Goal: Task Accomplishment & Management: Manage account settings

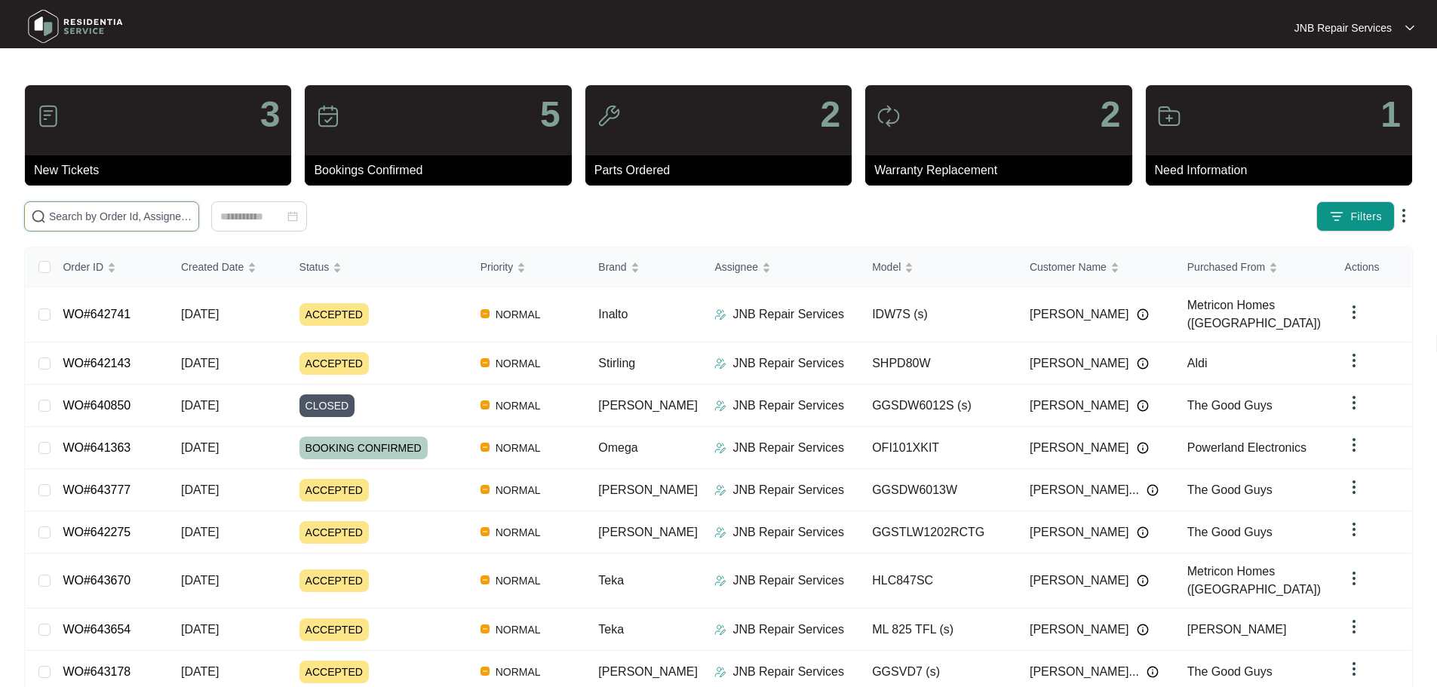
click at [192, 220] on input "text" at bounding box center [120, 216] width 143 height 17
paste input "642143"
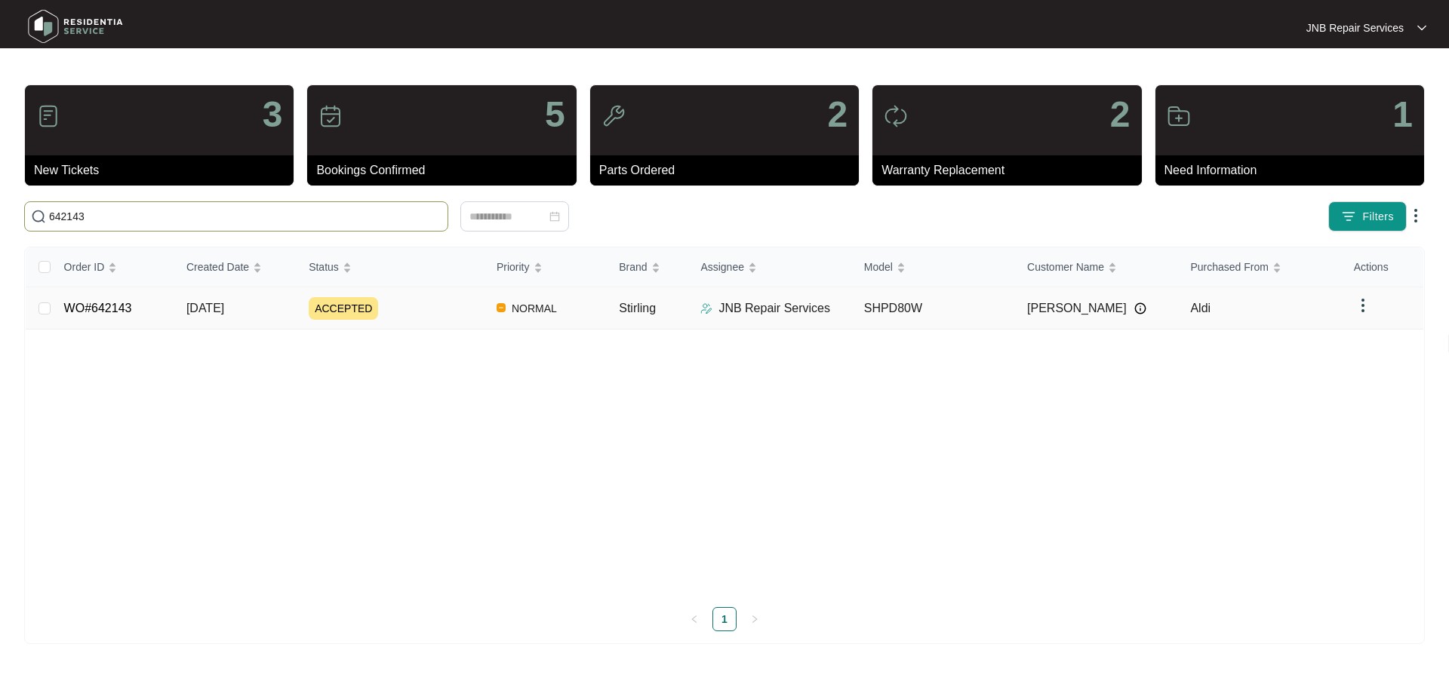
type input "642143"
click at [435, 315] on div "ACCEPTED" at bounding box center [397, 308] width 176 height 23
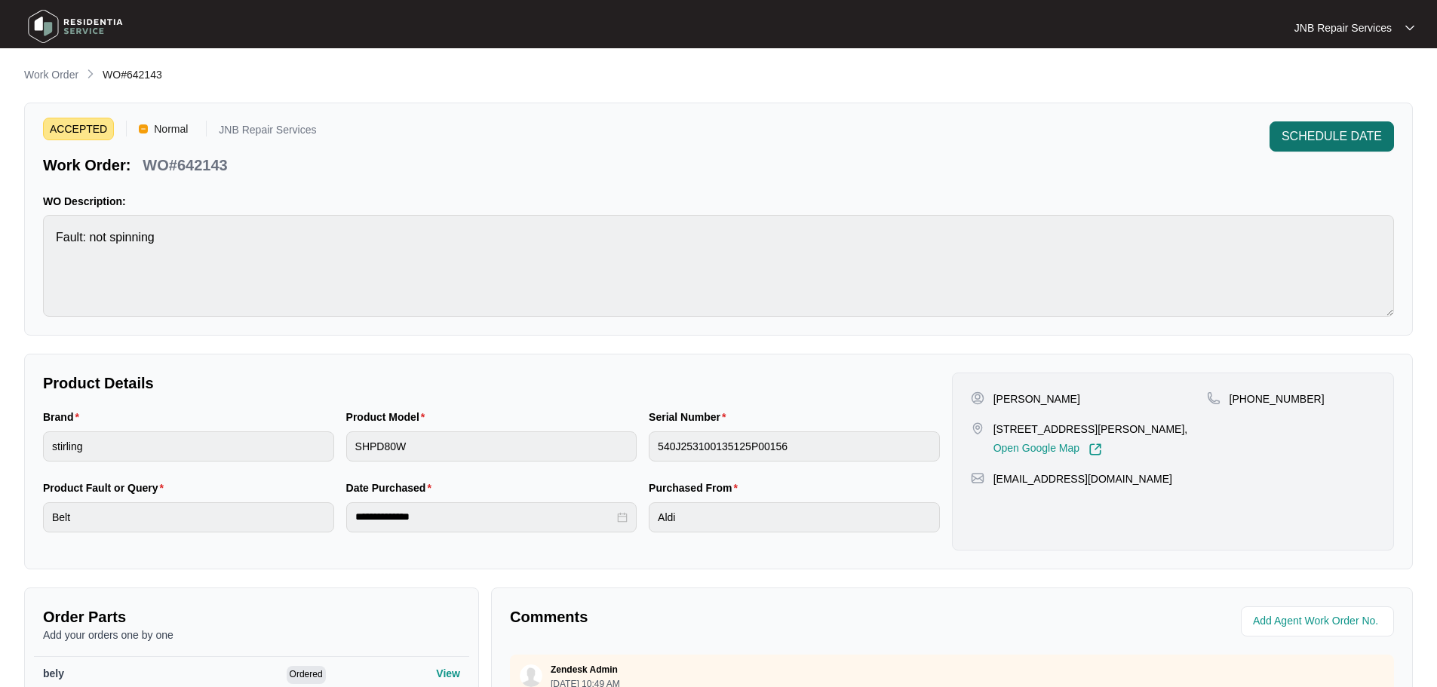
click at [1357, 134] on span "SCHEDULE DATE" at bounding box center [1332, 137] width 100 height 18
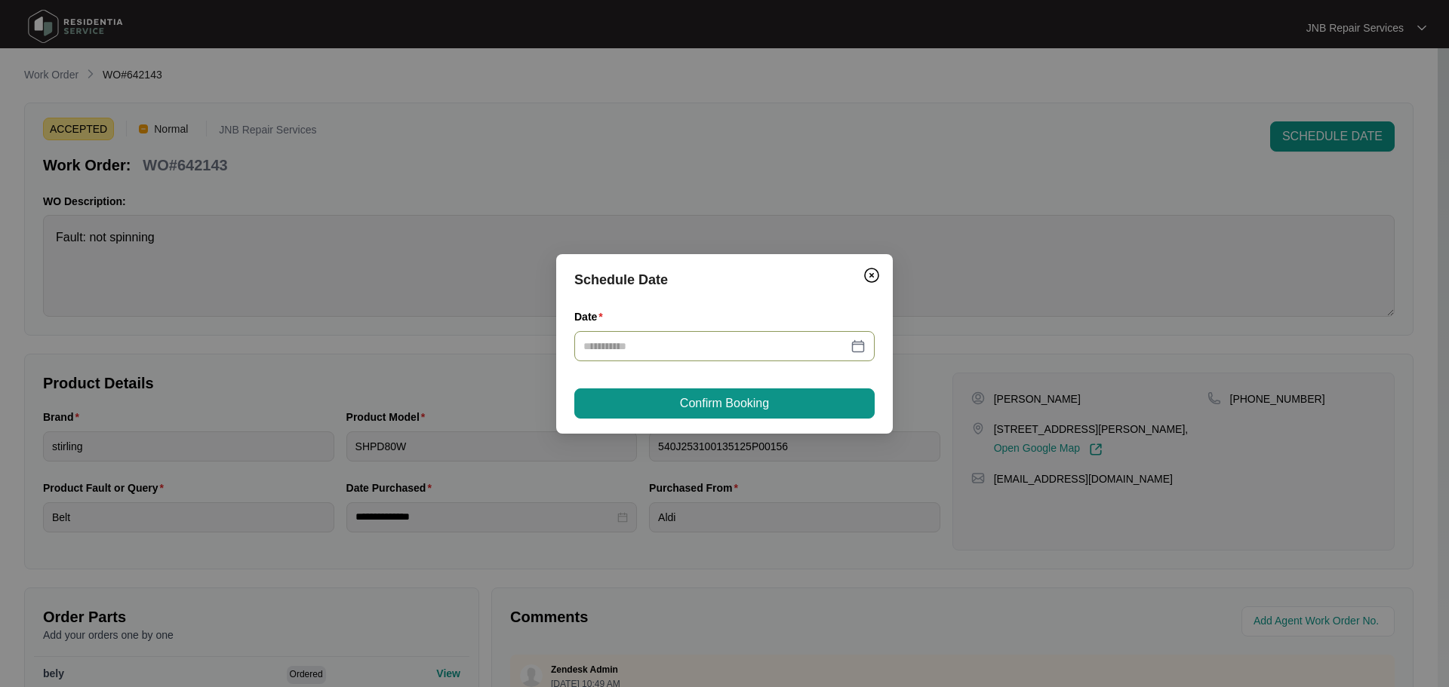
click at [869, 344] on div at bounding box center [724, 346] width 300 height 30
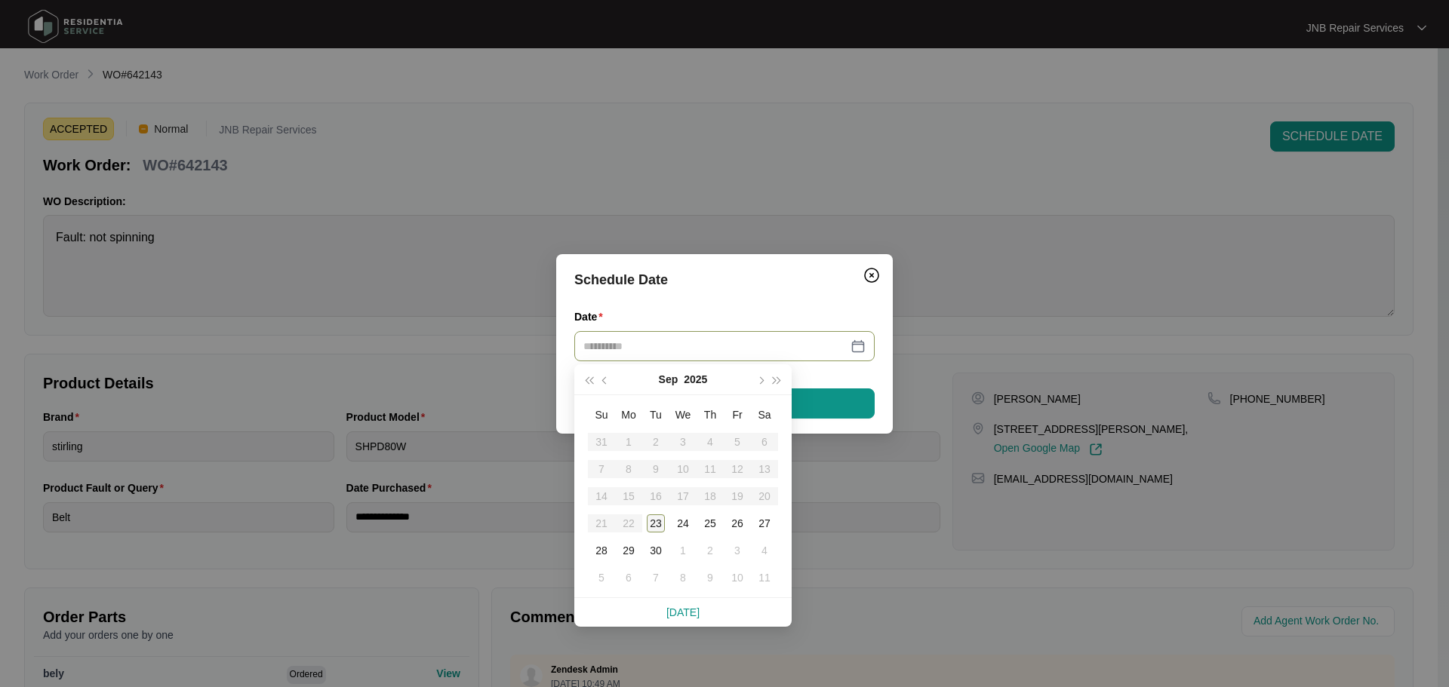
click at [656, 523] on div "23" at bounding box center [656, 524] width 18 height 18
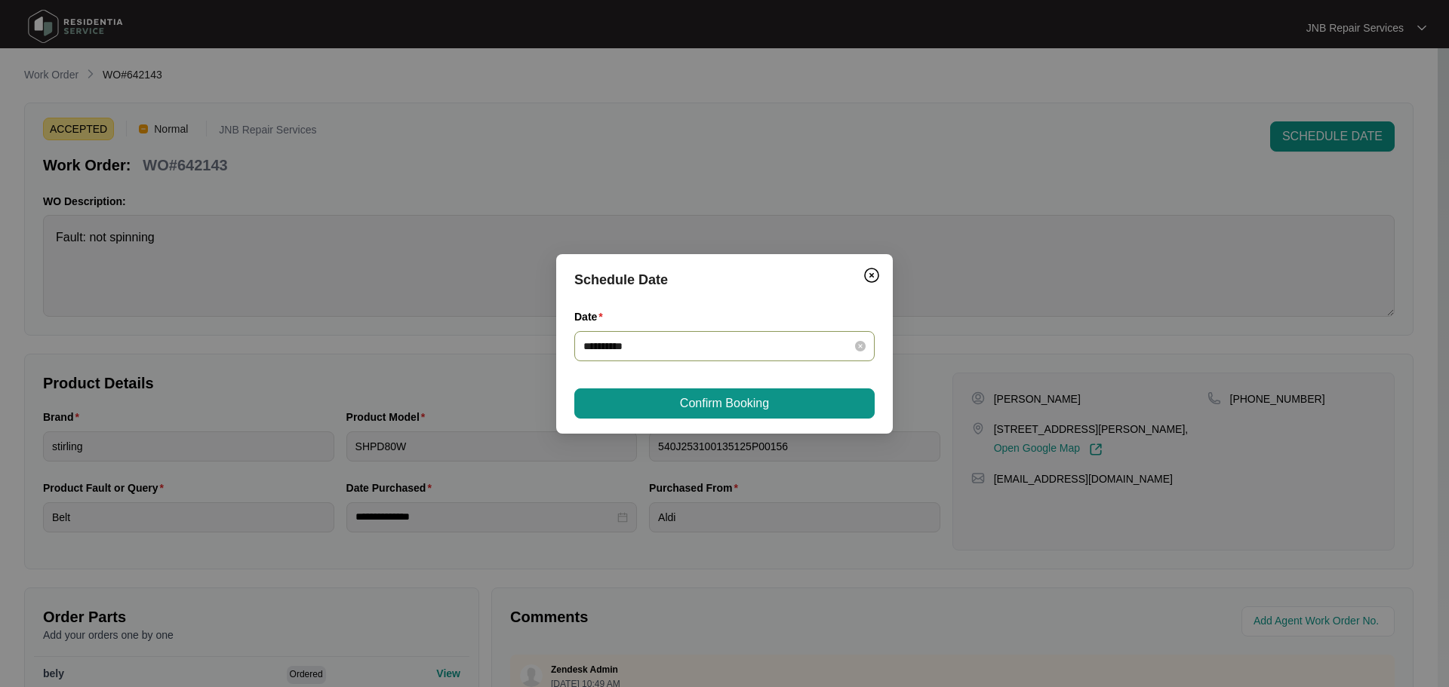
click at [862, 340] on div "**********" at bounding box center [724, 346] width 282 height 17
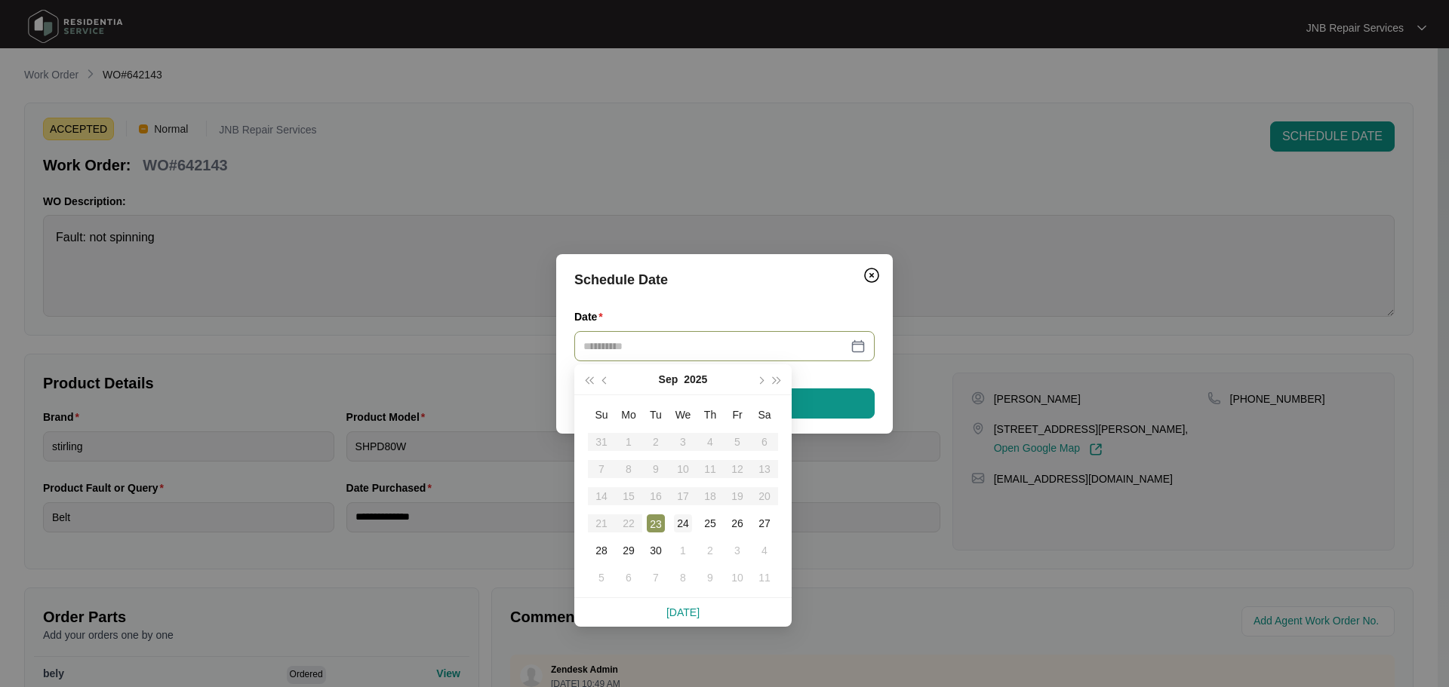
click at [678, 531] on div "24" at bounding box center [683, 524] width 18 height 18
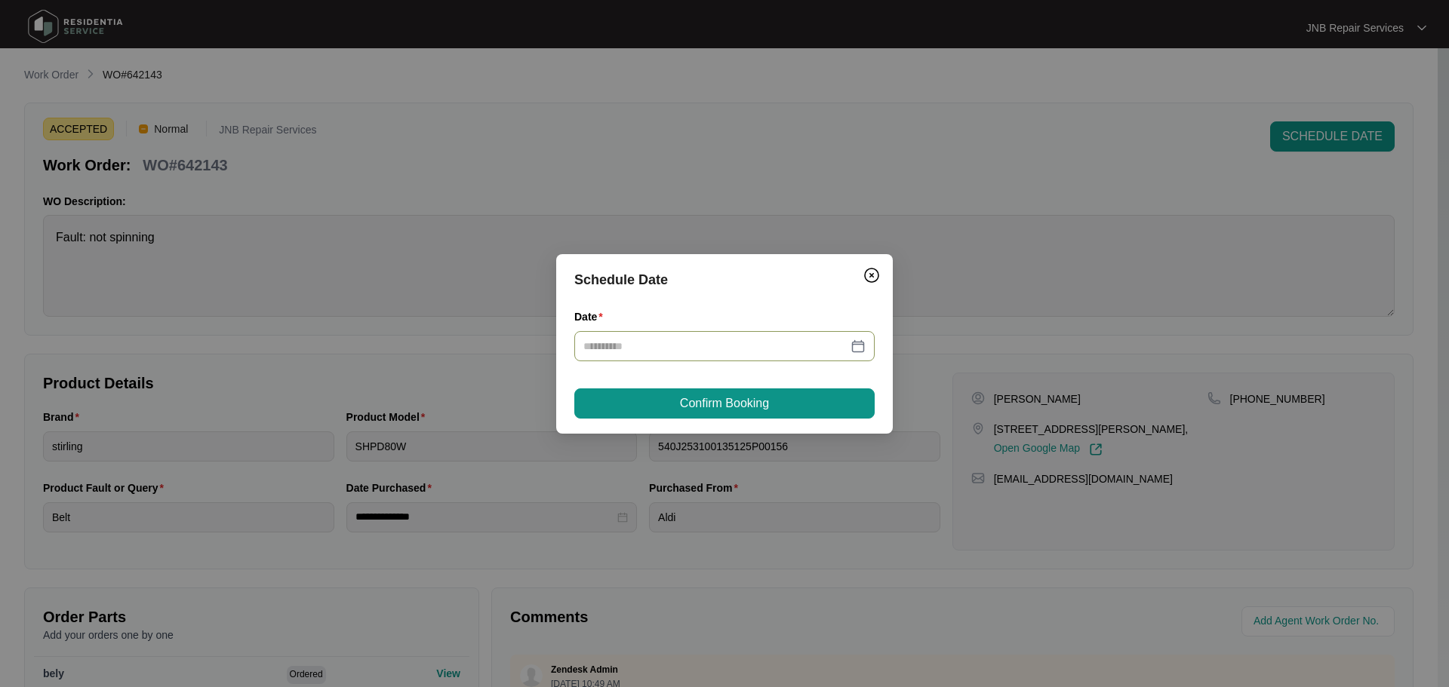
type input "**********"
click at [739, 402] on span "Confirm Booking" at bounding box center [724, 404] width 89 height 18
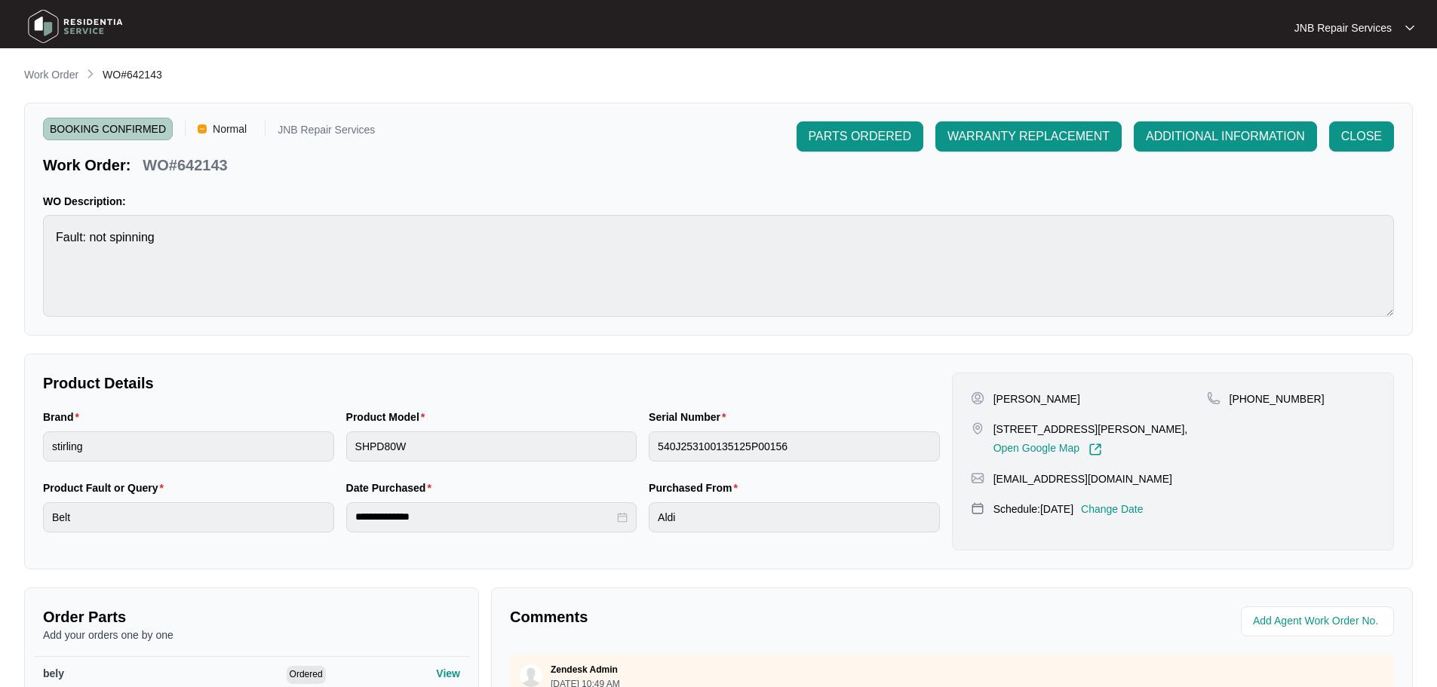
click at [63, 29] on img at bounding box center [76, 26] width 106 height 45
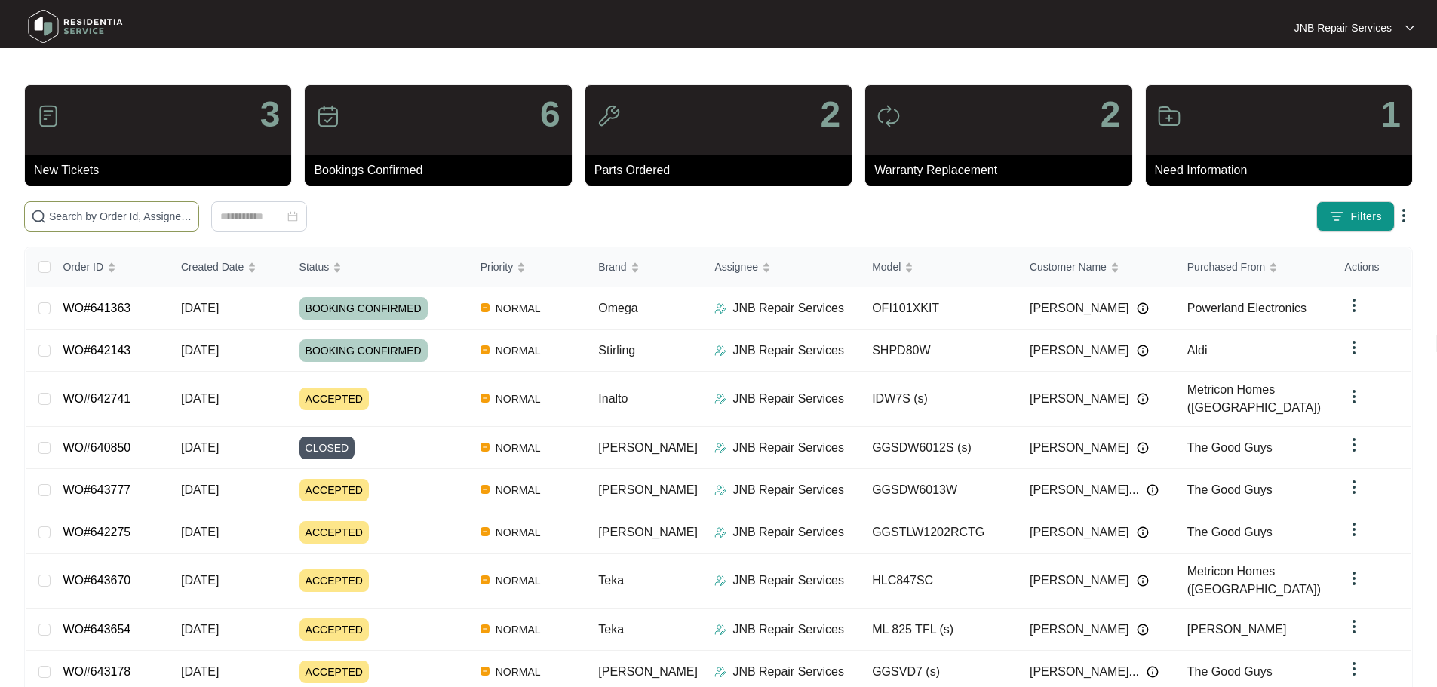
click at [192, 212] on input "text" at bounding box center [120, 216] width 143 height 17
paste input "642741"
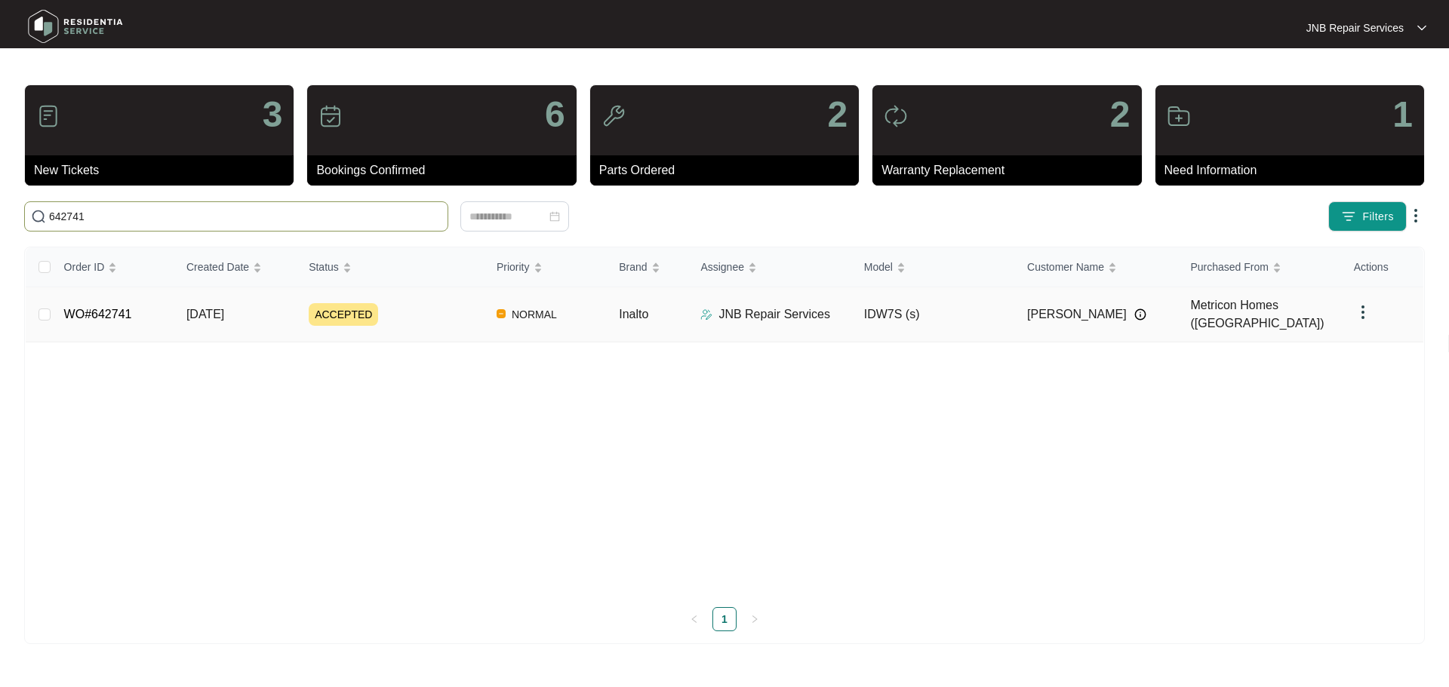
type input "642741"
click at [436, 316] on div "ACCEPTED" at bounding box center [397, 314] width 176 height 23
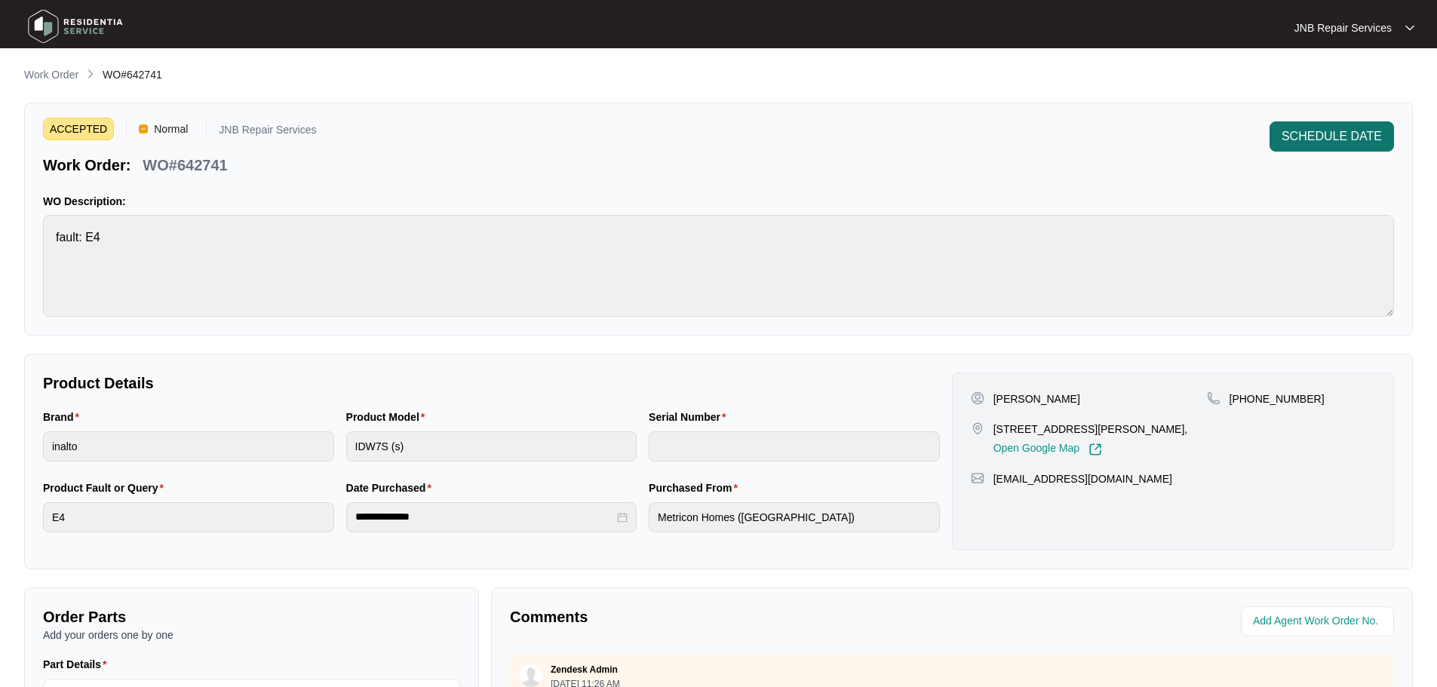
click at [1314, 137] on span "SCHEDULE DATE" at bounding box center [1332, 137] width 100 height 18
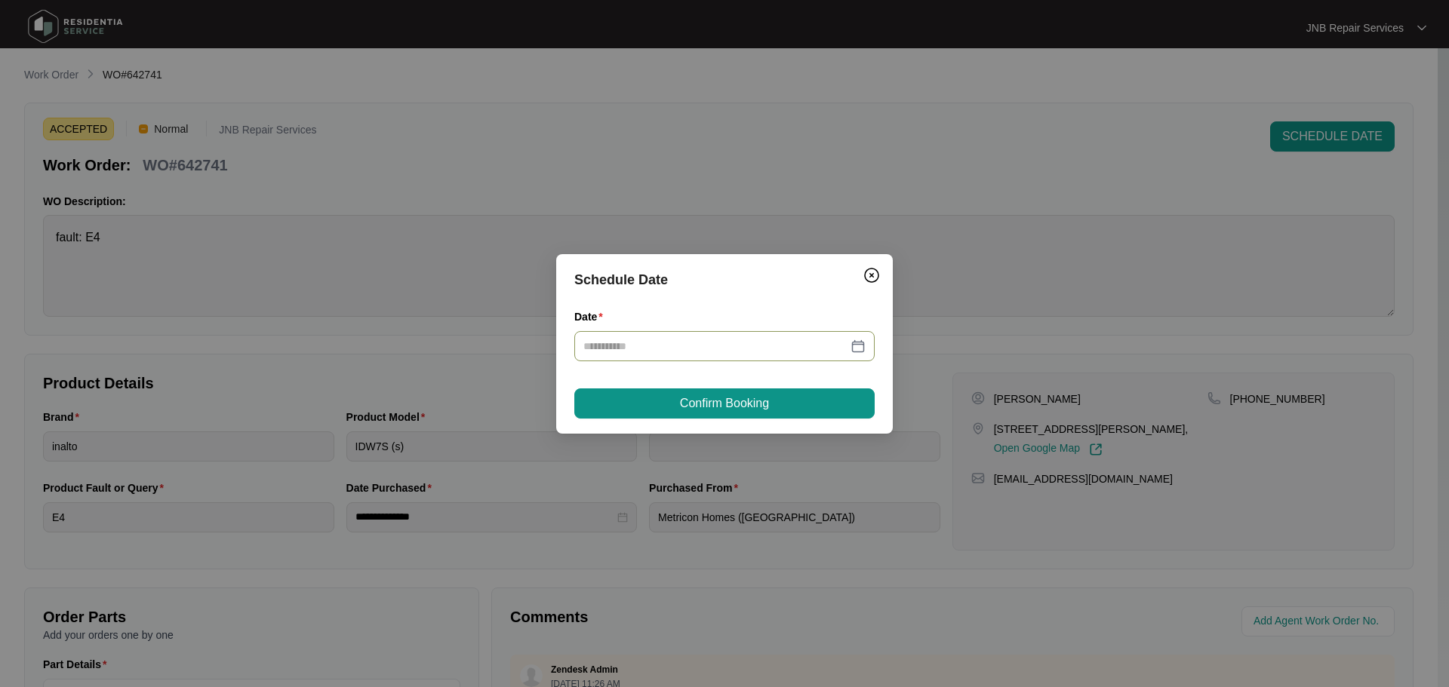
click at [857, 349] on div at bounding box center [724, 346] width 282 height 17
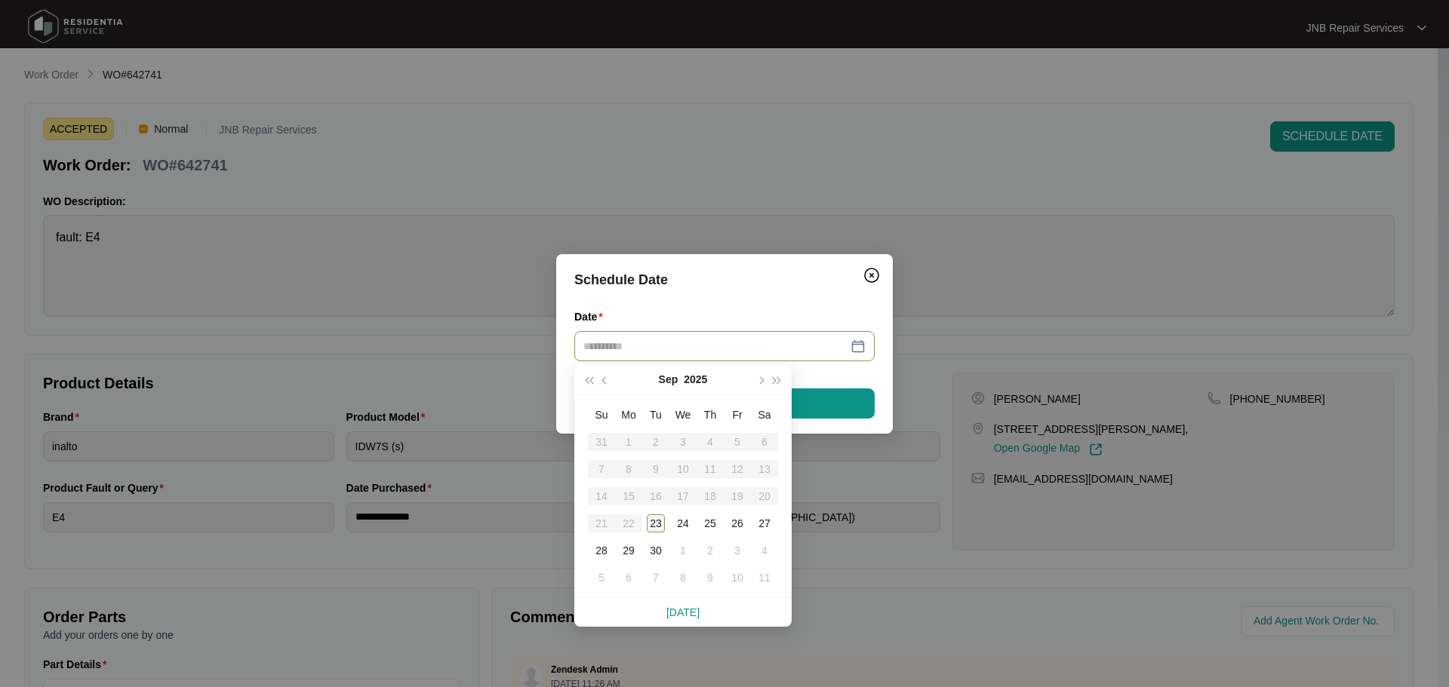
click at [656, 521] on div "23" at bounding box center [656, 524] width 18 height 18
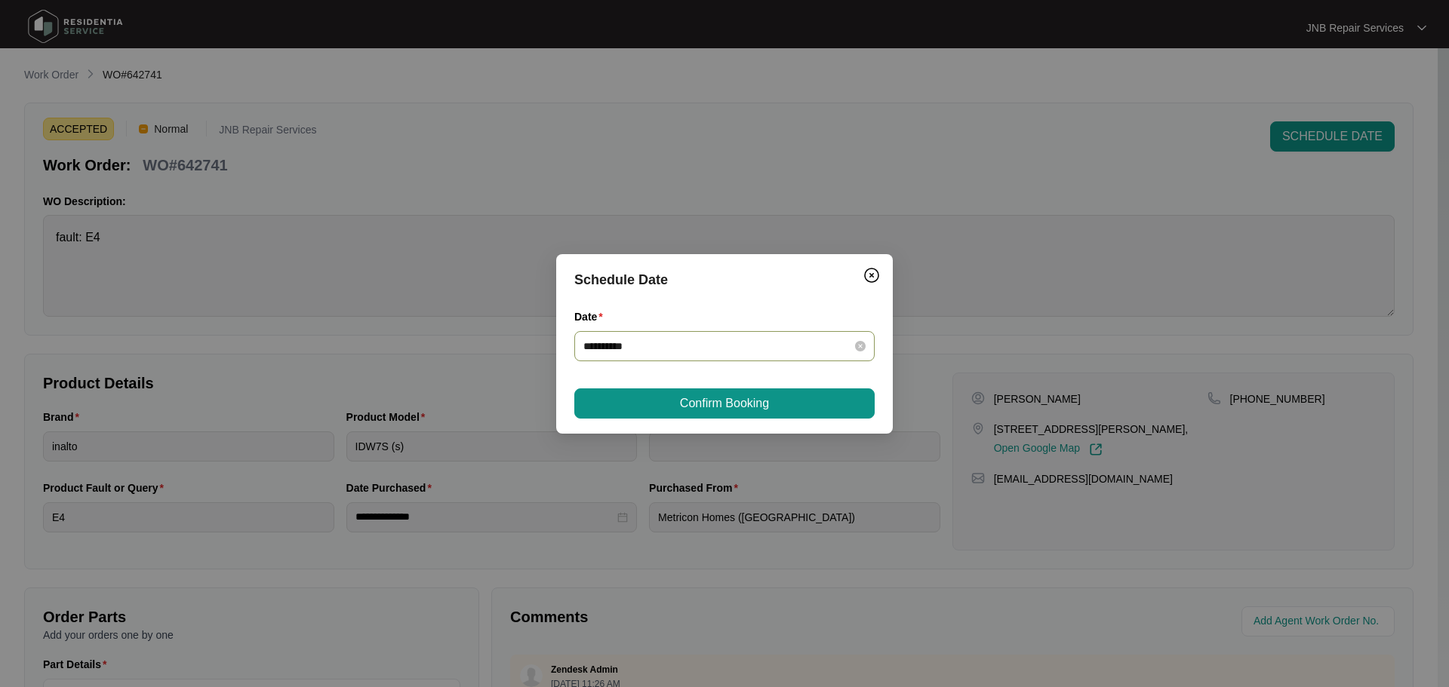
click at [854, 347] on div "**********" at bounding box center [724, 346] width 282 height 17
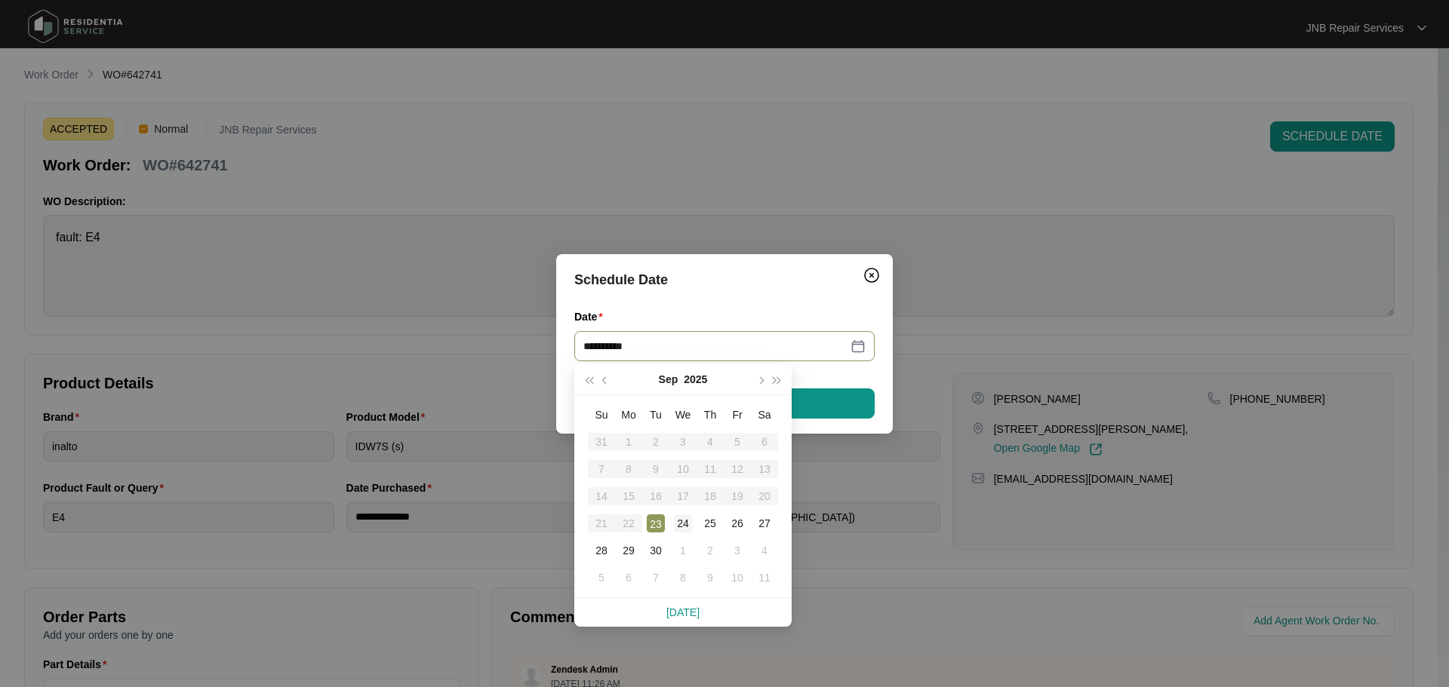
type input "**********"
click at [681, 521] on div "24" at bounding box center [683, 524] width 18 height 18
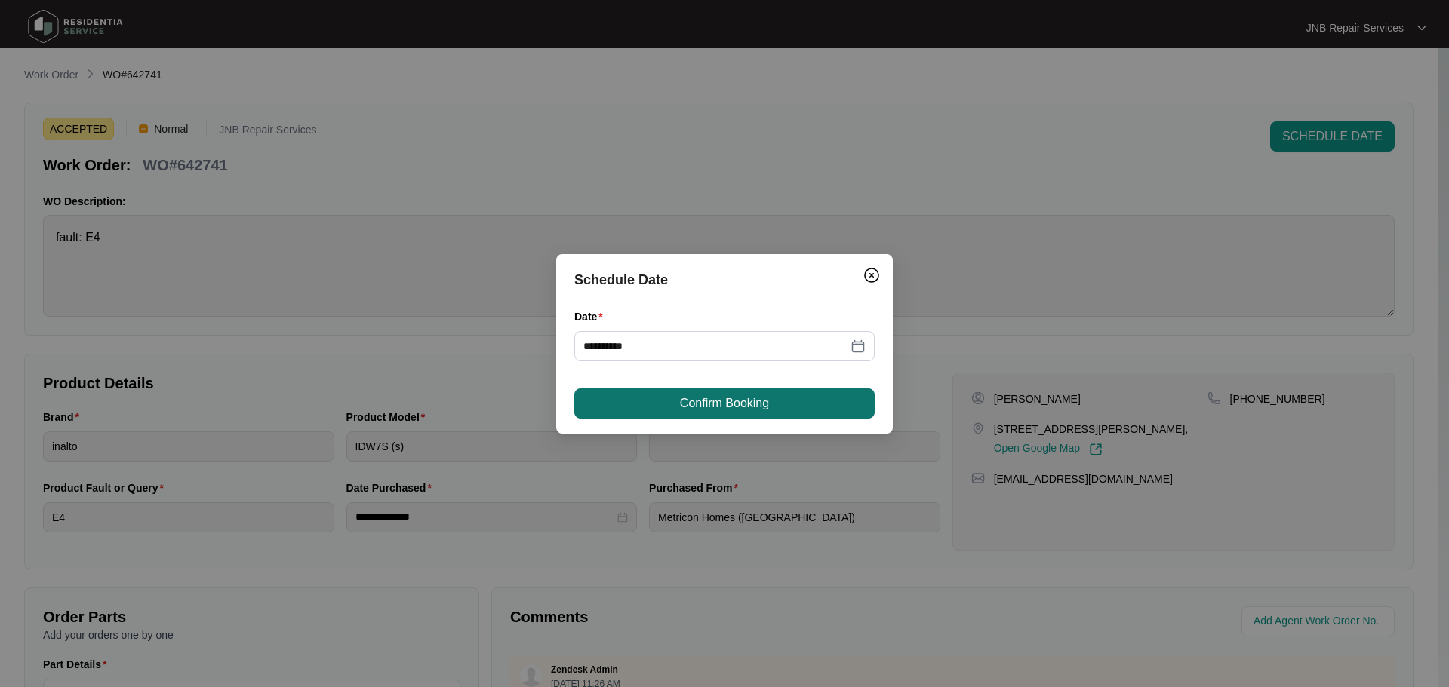
click at [788, 398] on button "Confirm Booking" at bounding box center [724, 404] width 300 height 30
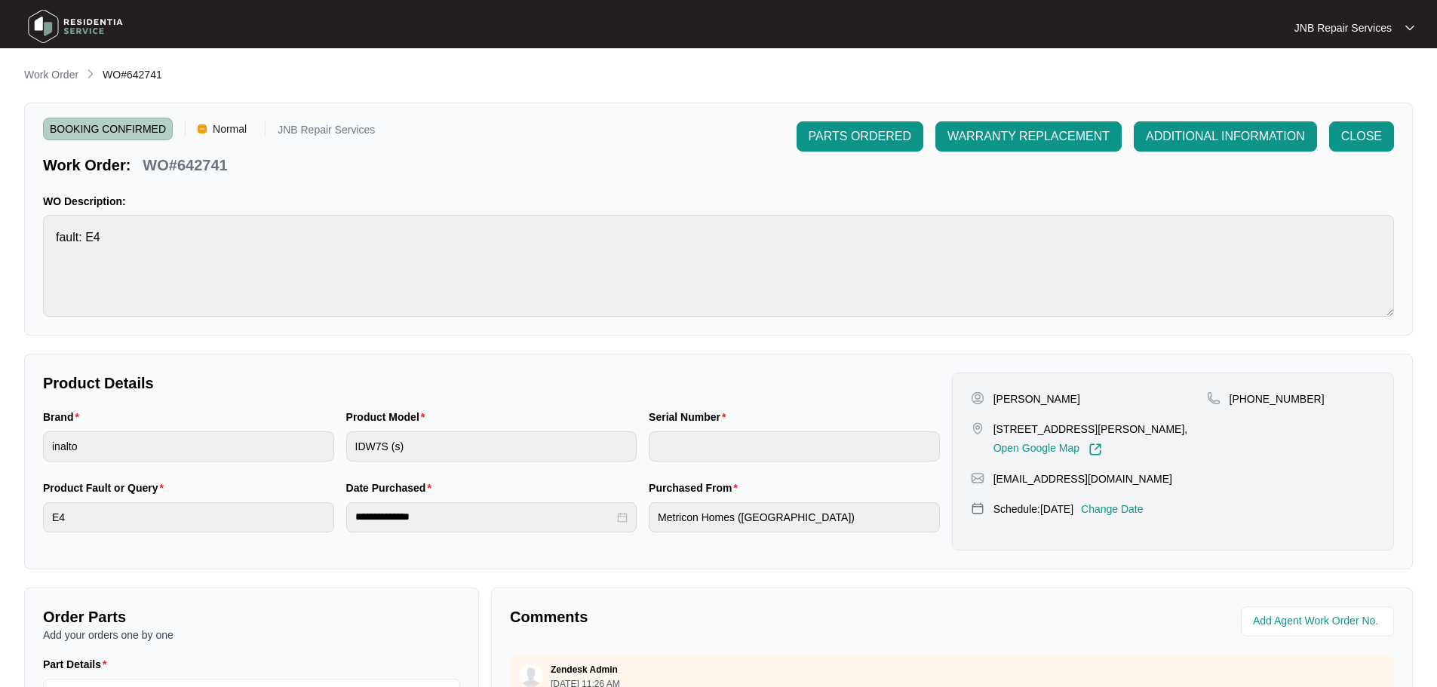
click at [55, 20] on img at bounding box center [76, 26] width 106 height 45
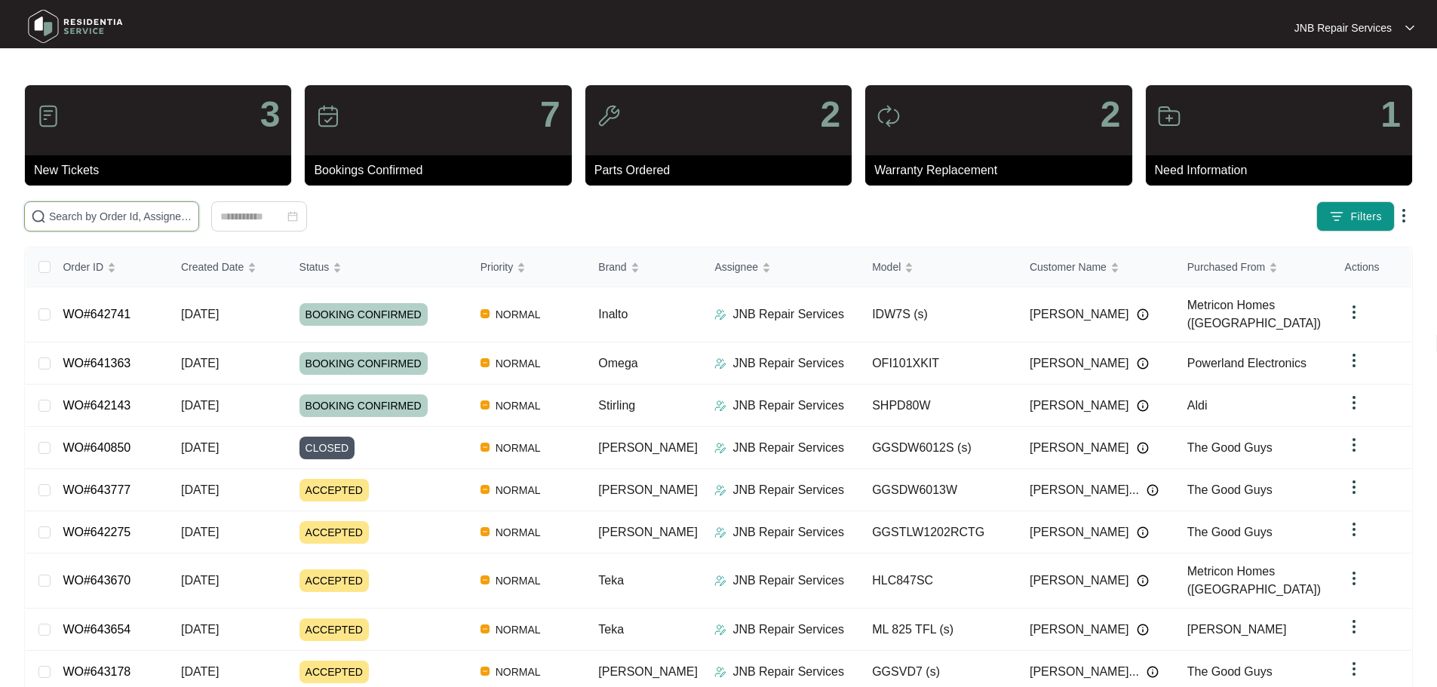
click at [192, 217] on input "text" at bounding box center [120, 216] width 143 height 17
paste input "641363"
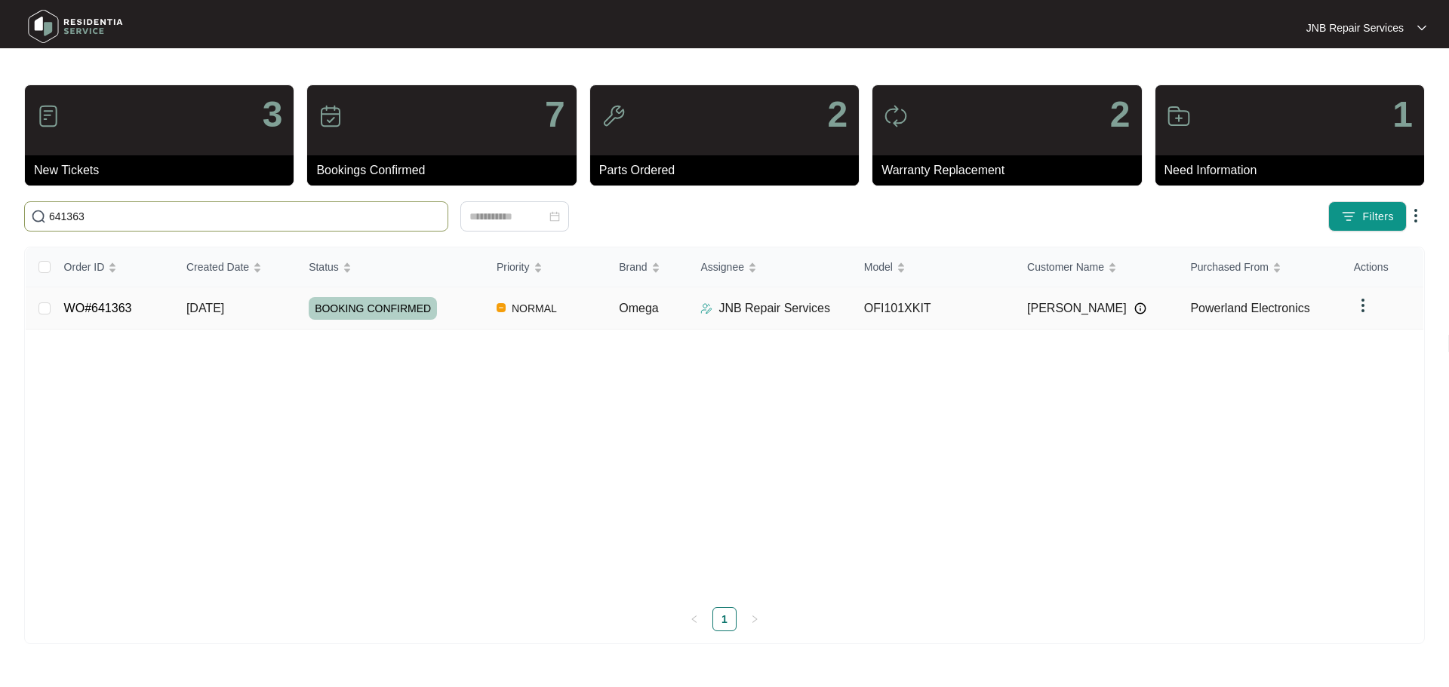
type input "641363"
click at [470, 309] on div "BOOKING CONFIRMED" at bounding box center [397, 308] width 176 height 23
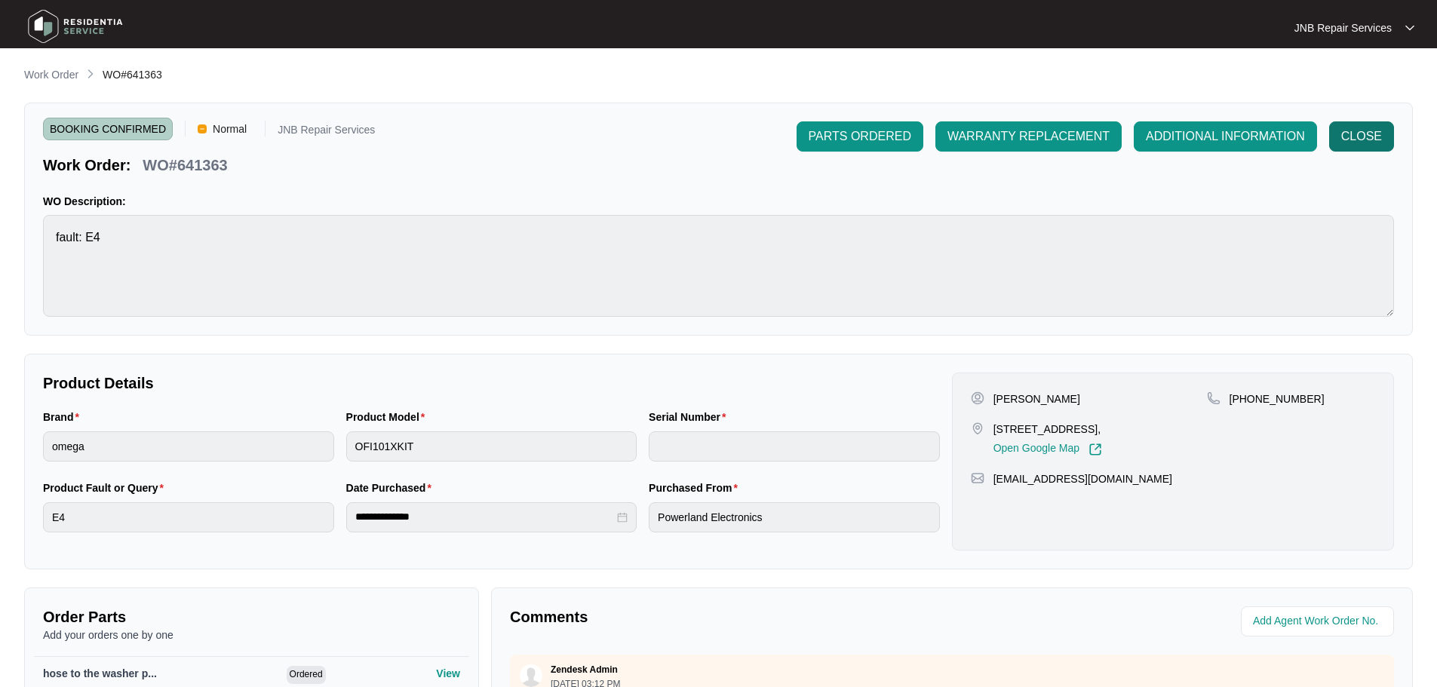
click at [1388, 137] on button "CLOSE" at bounding box center [1361, 136] width 65 height 30
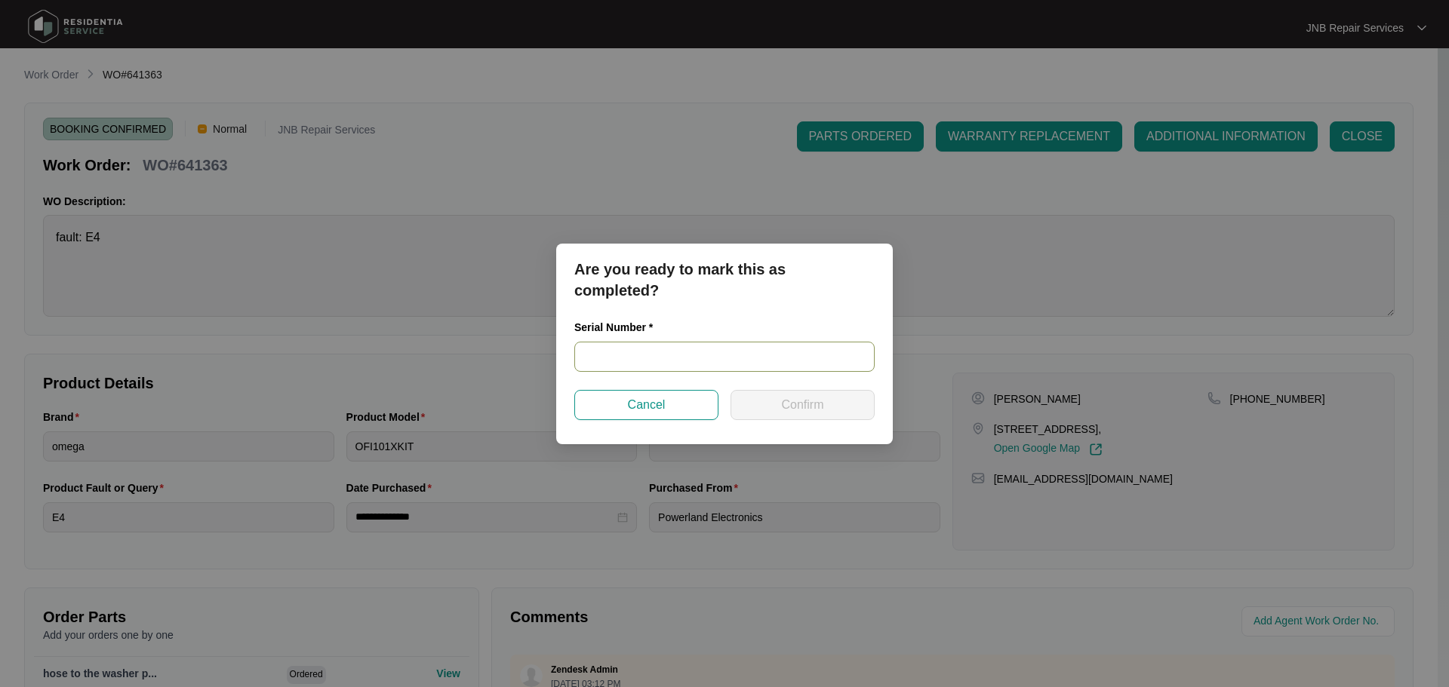
click at [754, 364] on input "text" at bounding box center [724, 357] width 300 height 30
paste input "25063224020100010"
type input "25063224020100010"
click at [799, 403] on span "Confirm" at bounding box center [802, 405] width 42 height 18
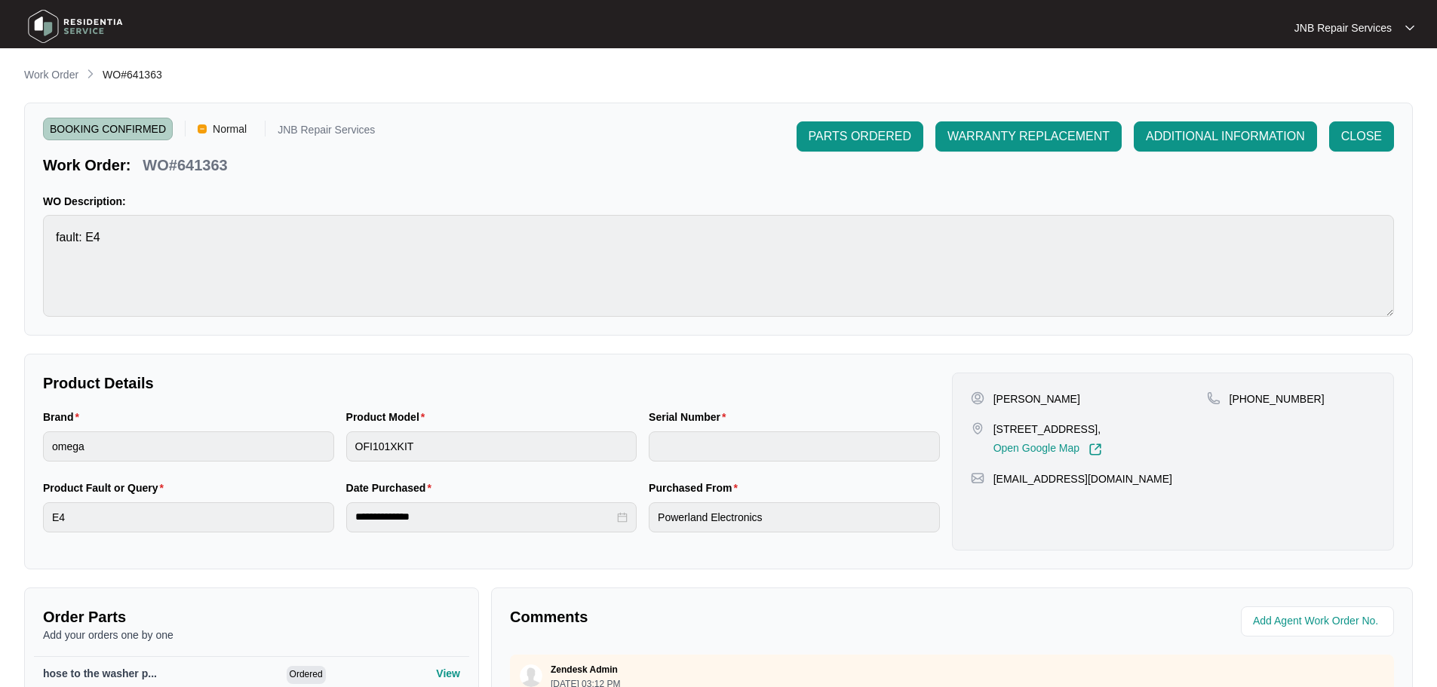
type input "25063224020100010"
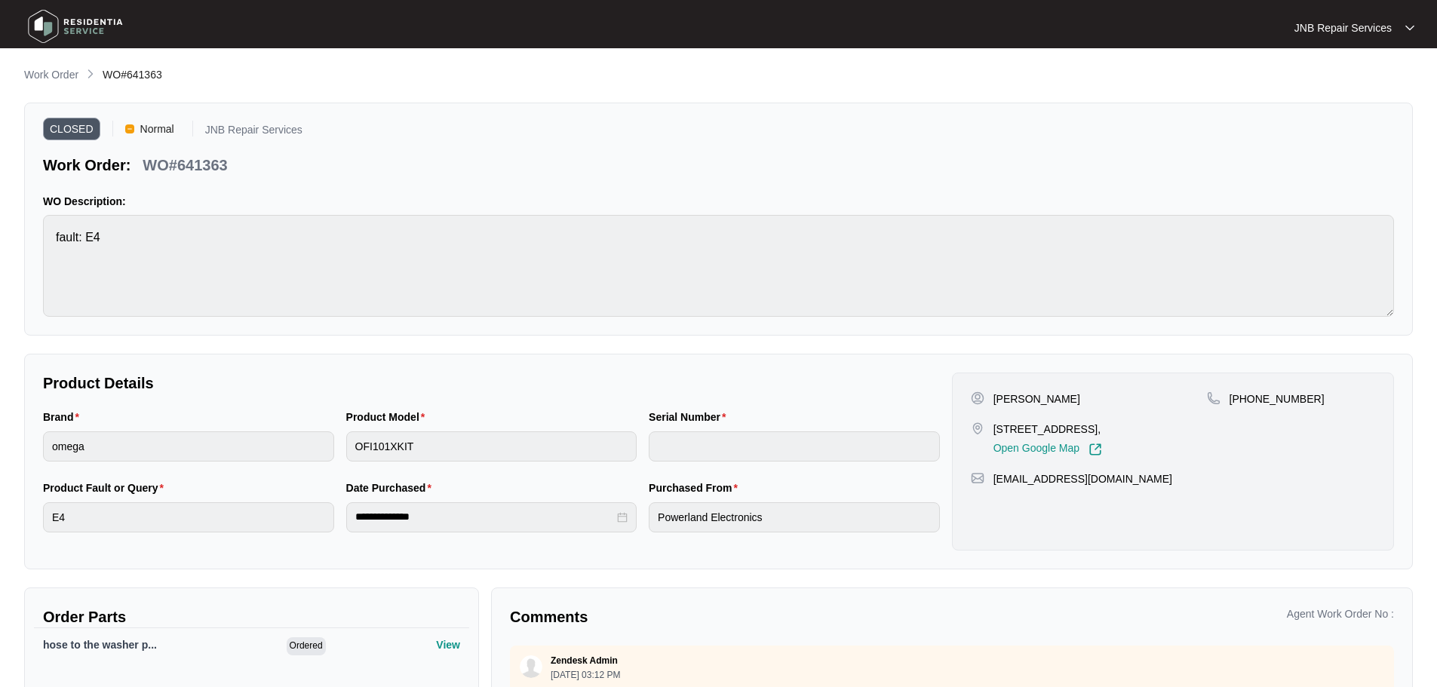
click at [91, 22] on img at bounding box center [76, 26] width 106 height 45
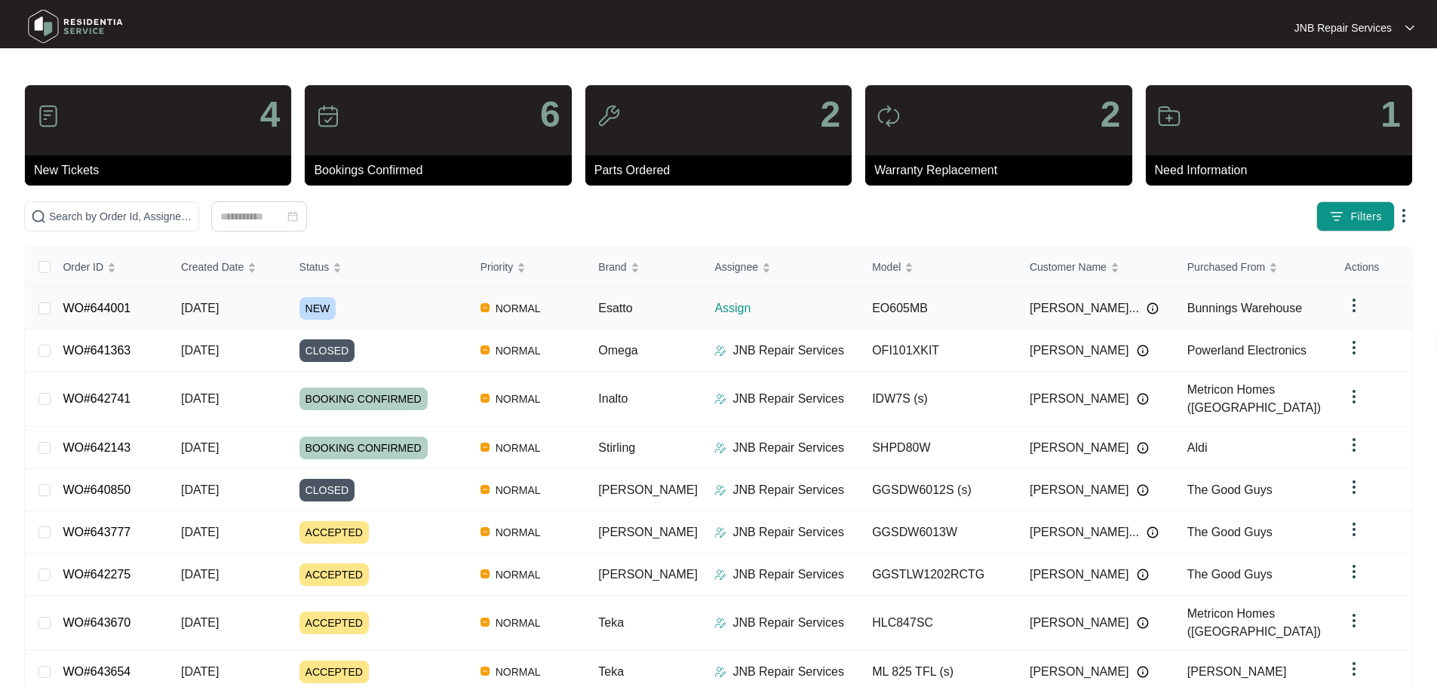
click at [463, 314] on div "NEW" at bounding box center [384, 308] width 169 height 23
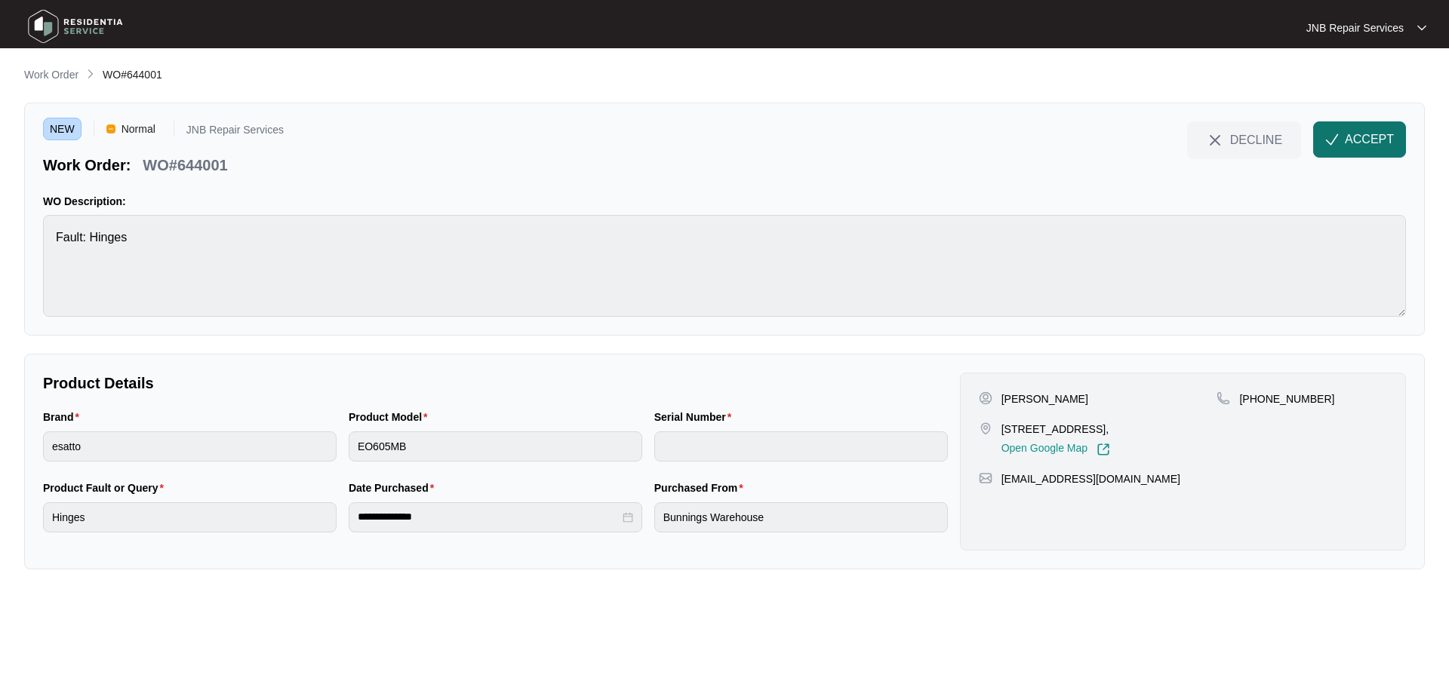
click at [1341, 146] on button "ACCEPT" at bounding box center [1359, 139] width 93 height 36
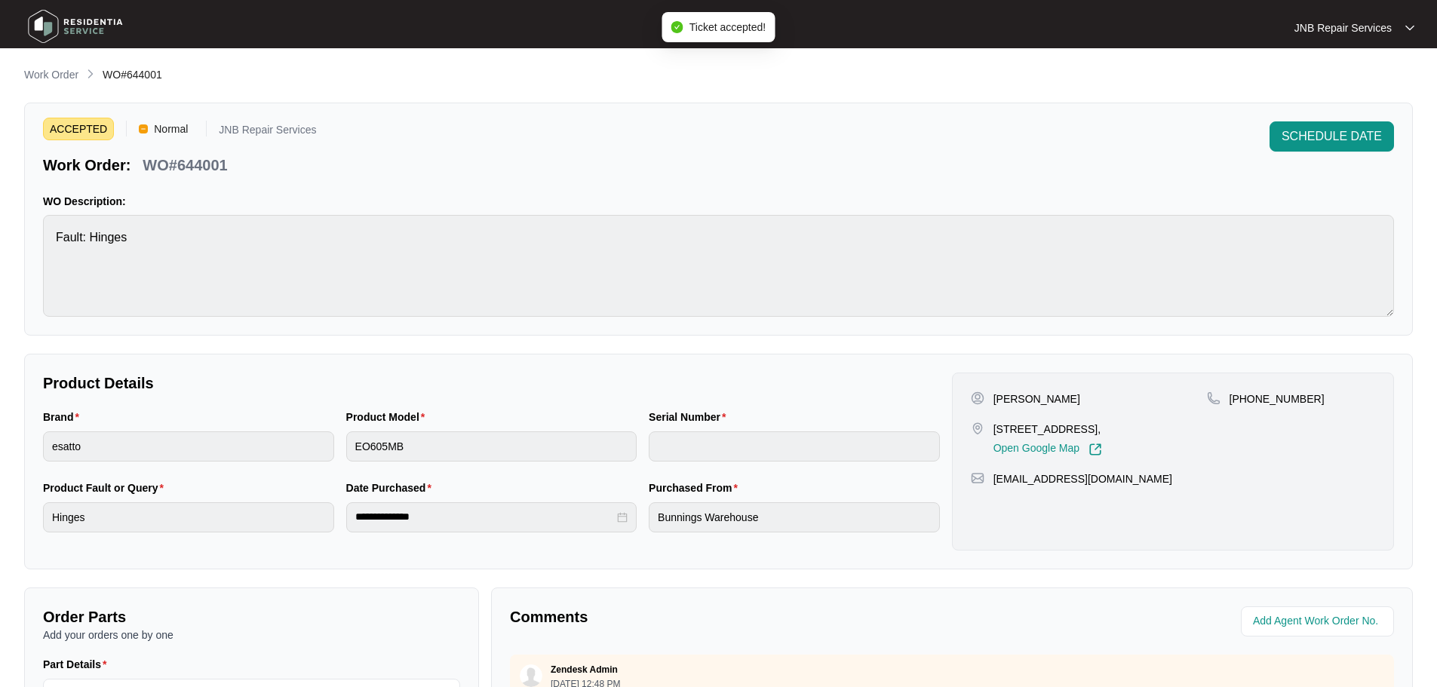
drag, startPoint x: 996, startPoint y: 397, endPoint x: 1116, endPoint y: 399, distance: 120.0
click at [1116, 399] on div "[PERSON_NAME]" at bounding box center [1089, 399] width 236 height 15
copy p "[PERSON_NAME]"
drag, startPoint x: 994, startPoint y: 429, endPoint x: 1197, endPoint y: 435, distance: 203.8
click at [1102, 435] on p "[STREET_ADDRESS]," at bounding box center [1048, 429] width 109 height 15
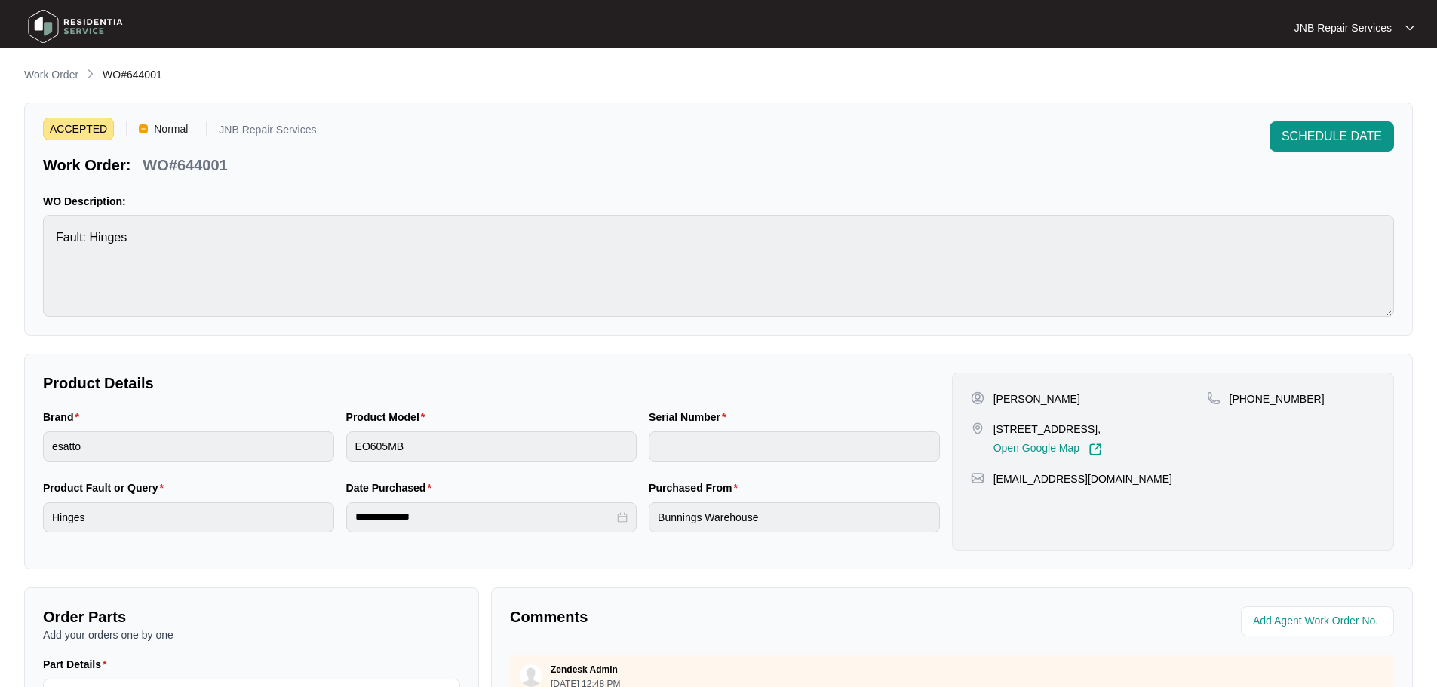
copy p "[STREET_ADDRESS],"
drag, startPoint x: 1247, startPoint y: 403, endPoint x: 1320, endPoint y: 401, distance: 73.2
click at [1320, 401] on div "[PHONE_NUMBER]" at bounding box center [1291, 399] width 168 height 15
copy p "493523484"
click at [87, 22] on img at bounding box center [76, 26] width 106 height 45
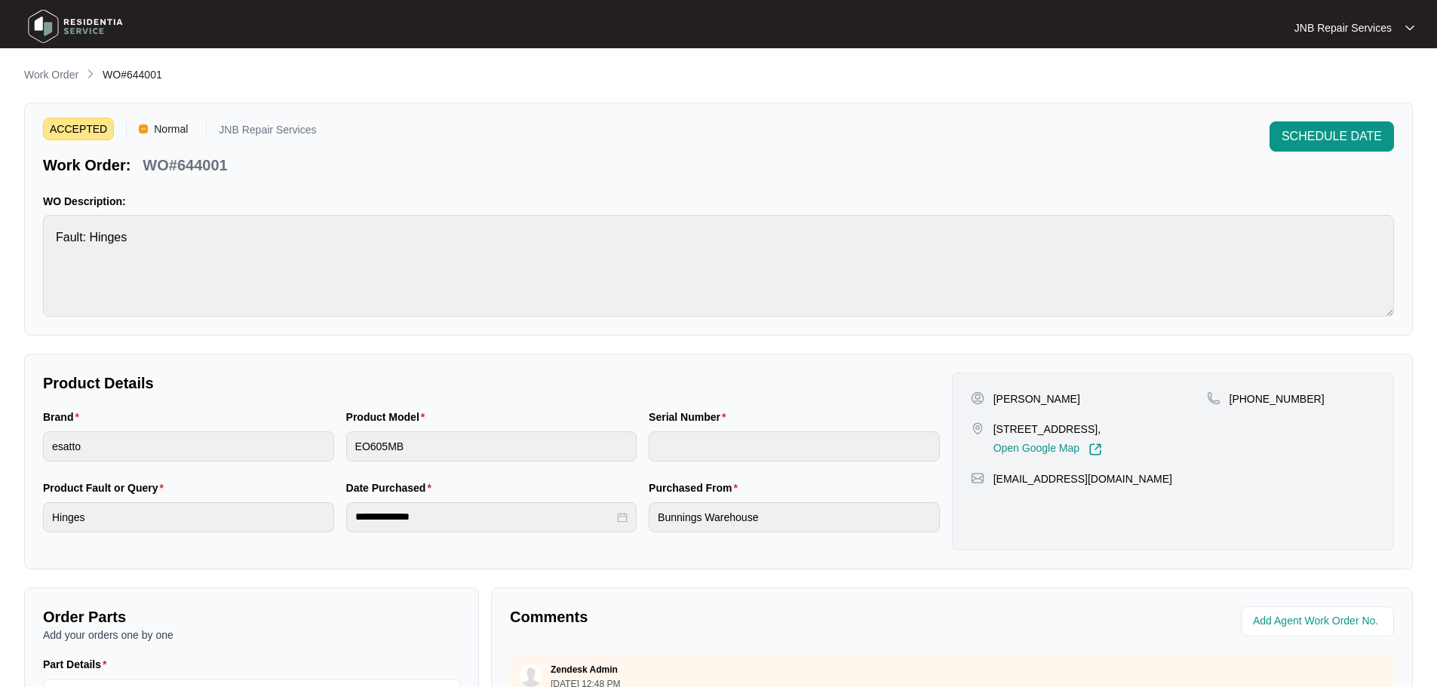
click at [87, 22] on img at bounding box center [76, 26] width 106 height 45
